Goal: Navigation & Orientation: Find specific page/section

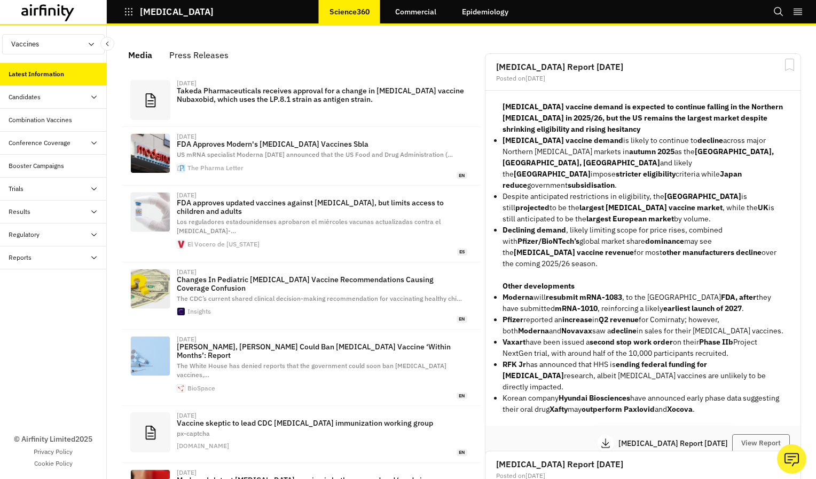
scroll to position [673, 312]
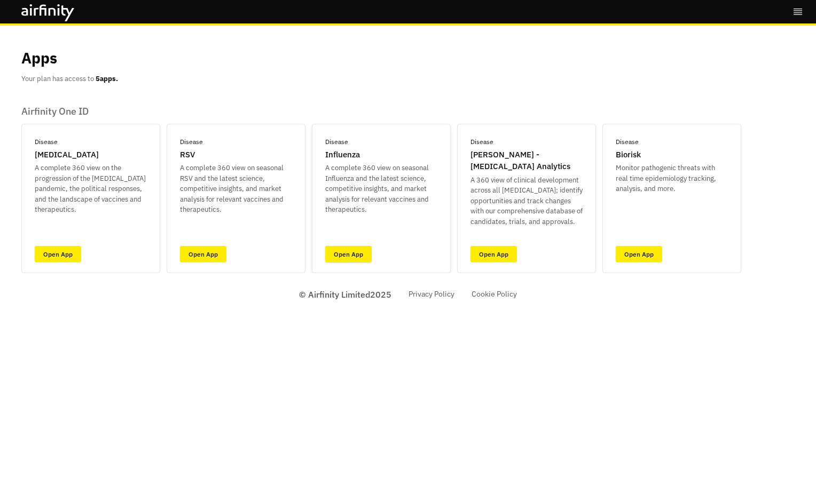
click at [361, 258] on link "Open App" at bounding box center [348, 254] width 46 height 17
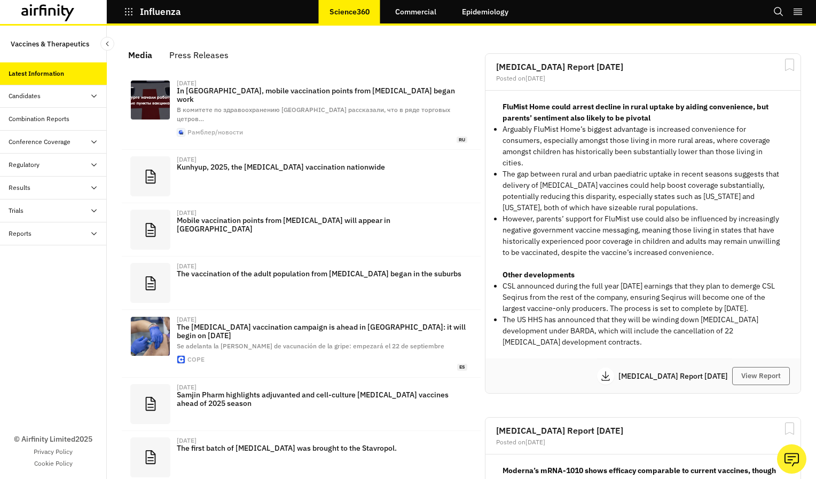
scroll to position [672, 312]
